Goal: Navigation & Orientation: Understand site structure

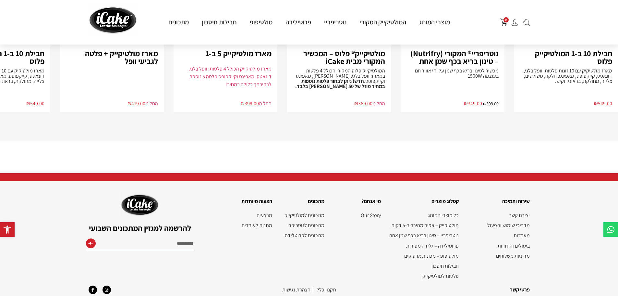
scroll to position [1441, 0]
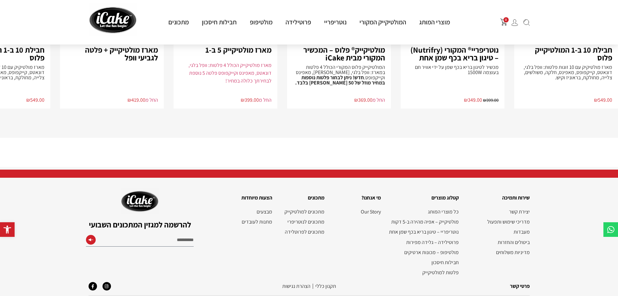
click at [292, 282] on link "הצהרת נגישות" at bounding box center [296, 285] width 28 height 7
click at [329, 282] on link "תקנון‭ ‬כללי" at bounding box center [326, 285] width 21 height 7
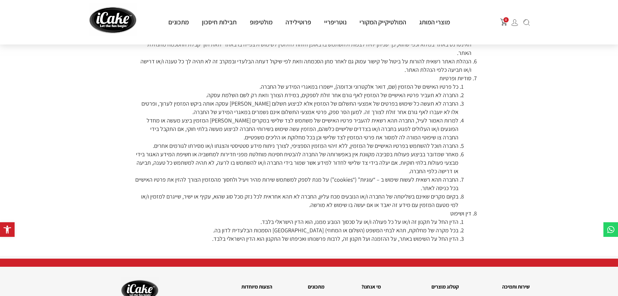
scroll to position [1300, 0]
